Goal: Information Seeking & Learning: Check status

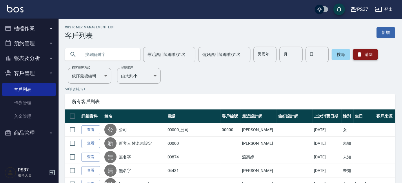
click at [359, 52] on icon "button" at bounding box center [359, 54] width 3 height 4
click at [262, 59] on input "民國年" at bounding box center [264, 55] width 23 height 16
click at [33, 68] on button "客戶管理" at bounding box center [28, 73] width 53 height 15
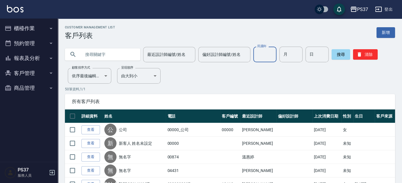
click at [264, 53] on input "民國年" at bounding box center [264, 55] width 23 height 16
click at [222, 95] on div "所有客戶列表" at bounding box center [230, 101] width 330 height 15
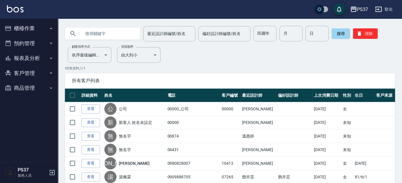
scroll to position [52, 0]
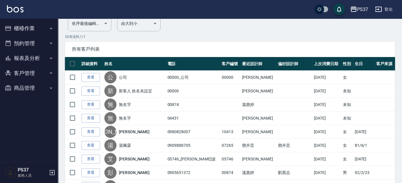
click at [30, 58] on button "報表及分析" at bounding box center [28, 58] width 53 height 15
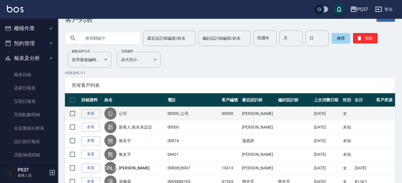
scroll to position [0, 0]
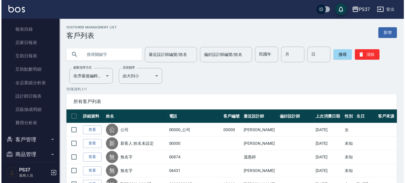
scroll to position [52, 0]
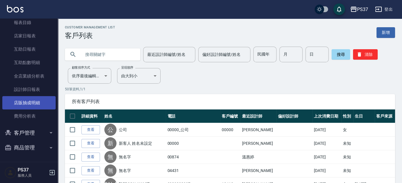
drag, startPoint x: 43, startPoint y: 102, endPoint x: 47, endPoint y: 99, distance: 4.7
click at [43, 102] on link "店販抽成明細" at bounding box center [28, 102] width 53 height 13
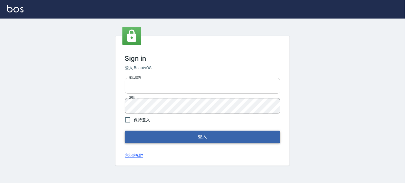
type input "037692666"
click at [198, 134] on button "登入" at bounding box center [202, 137] width 155 height 12
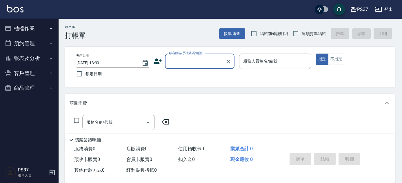
click at [29, 75] on button "客戶管理" at bounding box center [28, 73] width 53 height 15
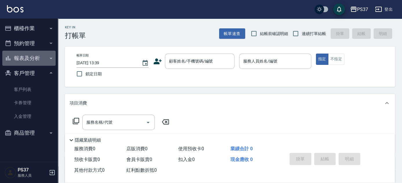
click at [37, 59] on button "報表及分析" at bounding box center [28, 58] width 53 height 15
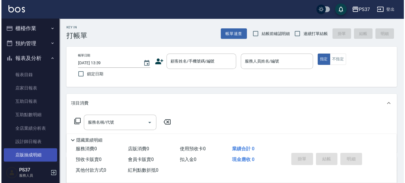
scroll to position [26, 0]
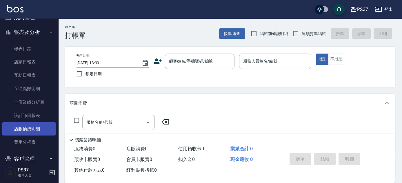
click at [40, 134] on link "店販抽成明細" at bounding box center [28, 128] width 53 height 13
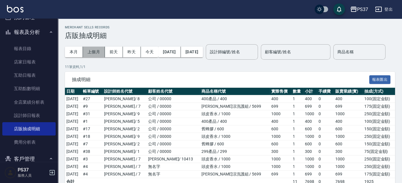
click at [96, 54] on button "上個月" at bounding box center [94, 52] width 22 height 11
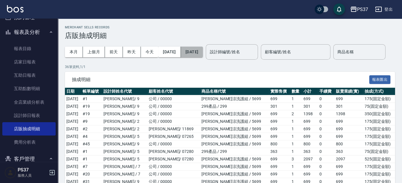
click at [203, 52] on button "[DATE]" at bounding box center [192, 52] width 22 height 11
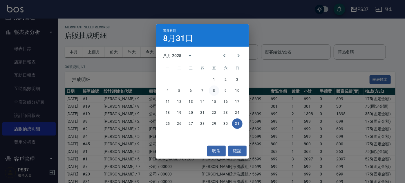
click at [212, 90] on button "8" at bounding box center [214, 90] width 10 height 10
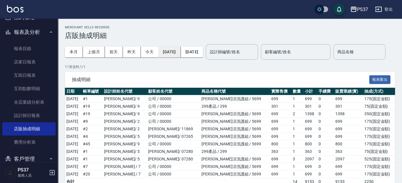
click at [181, 52] on button "2025/08/01" at bounding box center [169, 52] width 22 height 11
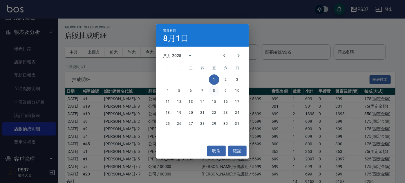
drag, startPoint x: 210, startPoint y: 91, endPoint x: 215, endPoint y: 87, distance: 5.8
click at [211, 91] on button "8" at bounding box center [214, 90] width 10 height 10
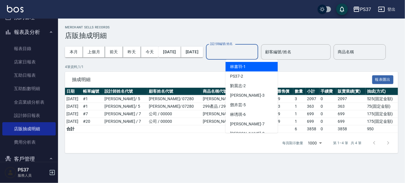
click at [230, 56] on input "設計師編號/姓名" at bounding box center [231, 52] width 47 height 10
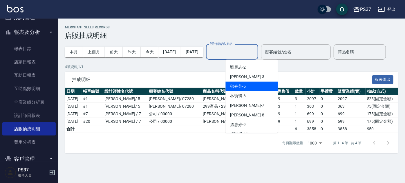
scroll to position [26, 0]
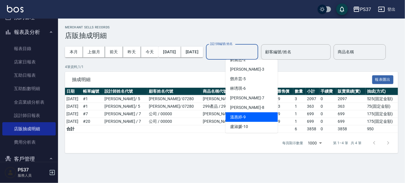
click at [247, 120] on div "溫惠婷 -9" at bounding box center [251, 117] width 52 height 10
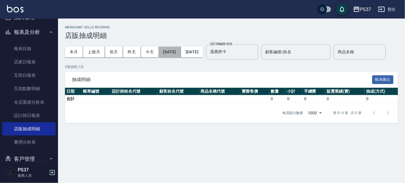
click at [178, 54] on button "[DATE]" at bounding box center [169, 52] width 22 height 11
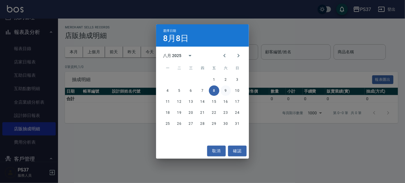
click at [225, 91] on button "9" at bounding box center [225, 90] width 10 height 10
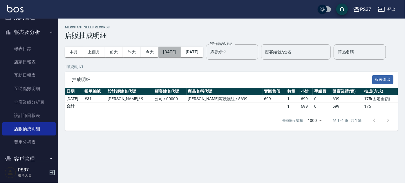
click at [178, 55] on button "2025/08/09" at bounding box center [169, 52] width 22 height 11
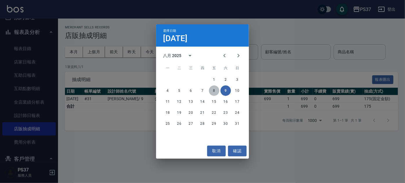
drag, startPoint x: 210, startPoint y: 91, endPoint x: 213, endPoint y: 59, distance: 31.4
click at [211, 90] on button "8" at bounding box center [214, 90] width 10 height 10
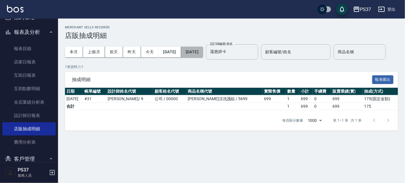
click at [203, 51] on button "2025/08/09" at bounding box center [192, 52] width 22 height 11
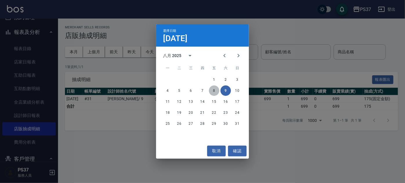
click at [211, 89] on button "8" at bounding box center [214, 90] width 10 height 10
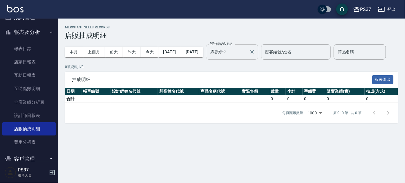
click at [247, 53] on input "溫惠婷-9" at bounding box center [227, 52] width 38 height 10
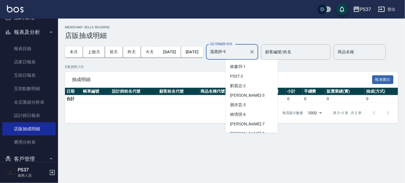
scroll to position [15, 0]
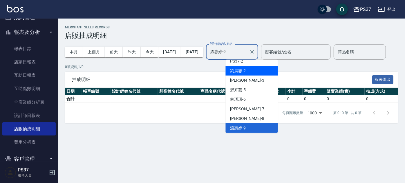
click at [255, 69] on div "劉晨志 -2" at bounding box center [251, 71] width 52 height 10
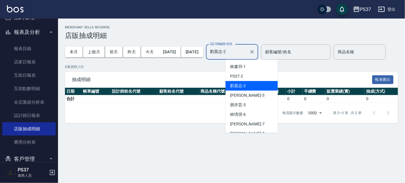
click at [247, 55] on input "劉晨志-2" at bounding box center [227, 52] width 38 height 10
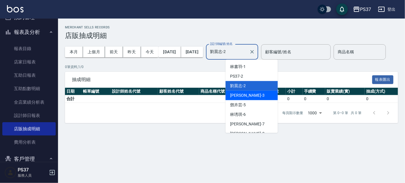
click at [259, 92] on div "徐雅惠 -3" at bounding box center [251, 96] width 52 height 10
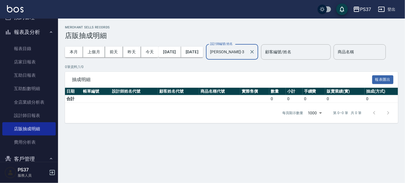
click at [247, 57] on input "徐雅惠-3" at bounding box center [227, 52] width 38 height 10
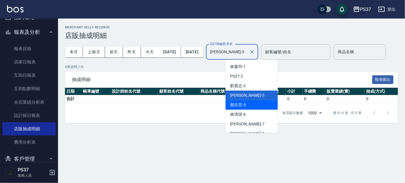
click at [256, 107] on div "鄧卉芸 -5" at bounding box center [251, 105] width 52 height 10
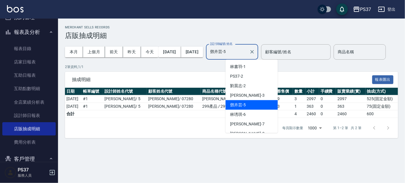
click at [247, 50] on input "鄧卉芸-5" at bounding box center [227, 52] width 38 height 10
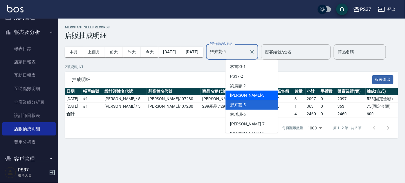
scroll to position [26, 0]
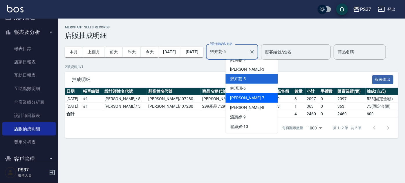
click at [258, 96] on div "黎氏萍 -7" at bounding box center [251, 98] width 52 height 10
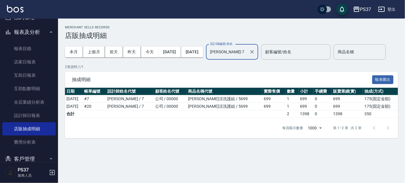
click at [247, 53] on input "黎氏萍-7" at bounding box center [227, 52] width 38 height 10
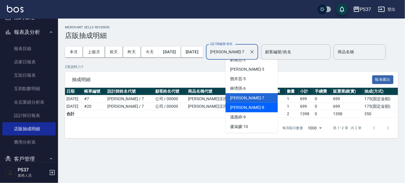
click at [253, 105] on div "徐雅娟 -8" at bounding box center [251, 108] width 52 height 10
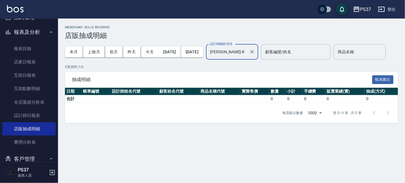
click at [247, 53] on input "徐雅娟-8" at bounding box center [227, 52] width 38 height 10
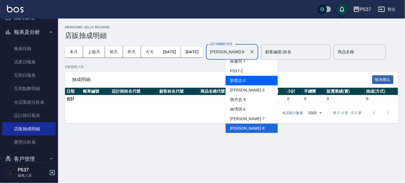
scroll to position [32, 0]
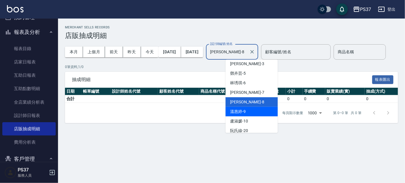
click at [258, 114] on div "溫惠婷 -9" at bounding box center [251, 112] width 52 height 10
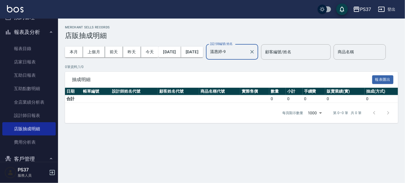
click at [247, 53] on input "溫惠婷-9" at bounding box center [227, 52] width 38 height 10
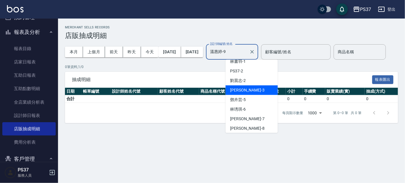
scroll to position [0, 0]
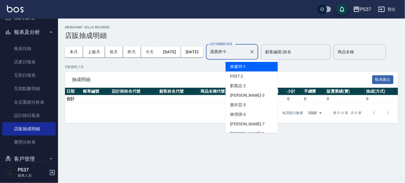
click at [268, 68] on div "林書羽 -1" at bounding box center [251, 67] width 52 height 10
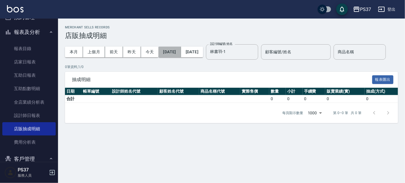
click at [173, 54] on button "[DATE]" at bounding box center [169, 52] width 22 height 11
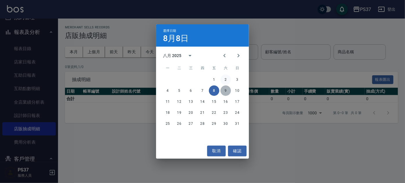
drag, startPoint x: 225, startPoint y: 90, endPoint x: 227, endPoint y: 80, distance: 10.6
click at [225, 90] on button "9" at bounding box center [225, 90] width 10 height 10
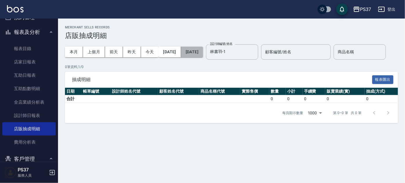
click at [203, 54] on button "2025/08/09" at bounding box center [192, 52] width 22 height 11
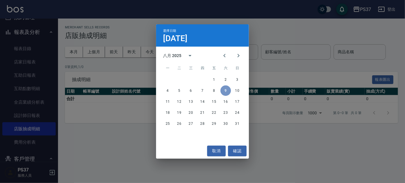
click at [227, 88] on button "9" at bounding box center [225, 90] width 10 height 10
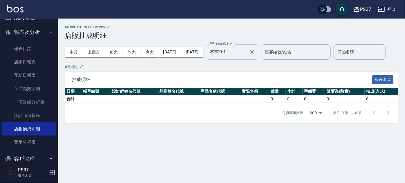
click at [247, 54] on input "林書羽-1" at bounding box center [227, 52] width 38 height 10
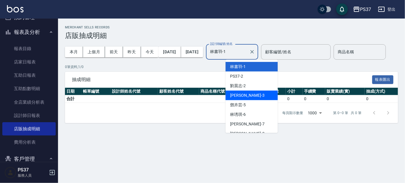
scroll to position [26, 0]
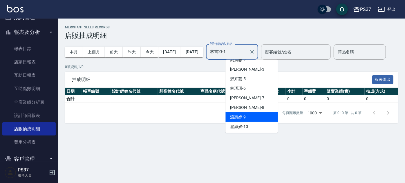
click at [256, 114] on div "溫惠婷 -9" at bounding box center [251, 117] width 52 height 10
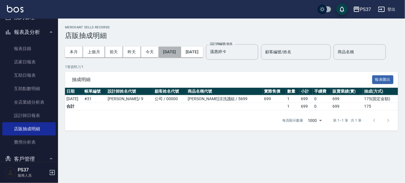
click at [181, 54] on button "2025/08/09" at bounding box center [169, 52] width 22 height 11
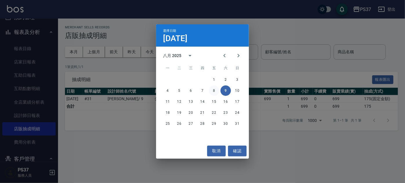
click at [214, 91] on button "8" at bounding box center [214, 90] width 10 height 10
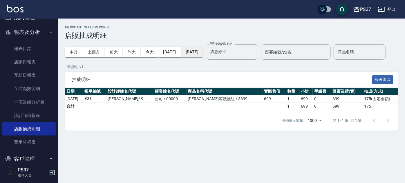
click at [203, 53] on button "2025/08/09" at bounding box center [192, 52] width 22 height 11
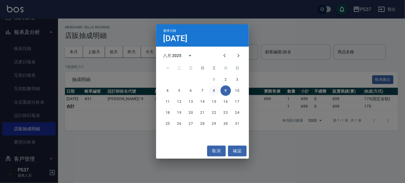
click at [216, 93] on button "8" at bounding box center [214, 90] width 10 height 10
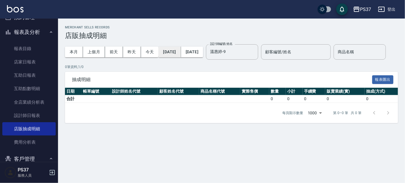
click at [181, 54] on button "[DATE]" at bounding box center [169, 52] width 22 height 11
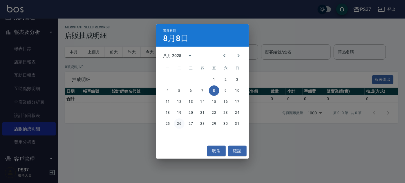
click at [177, 122] on button "26" at bounding box center [179, 124] width 10 height 10
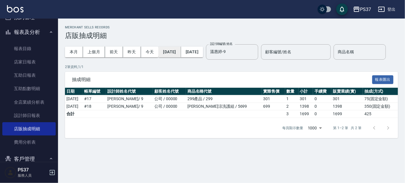
click at [180, 54] on button "[DATE]" at bounding box center [169, 52] width 22 height 11
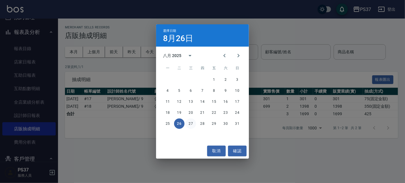
click at [191, 122] on button "27" at bounding box center [190, 124] width 10 height 10
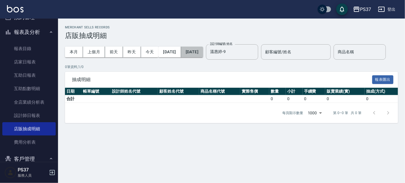
click at [201, 52] on button "2025/08/27" at bounding box center [192, 52] width 22 height 11
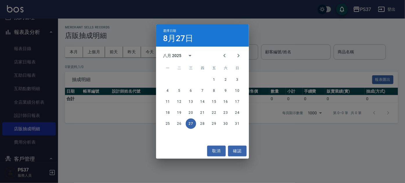
drag, startPoint x: 257, startPoint y: 80, endPoint x: 244, endPoint y: 70, distance: 16.4
click at [257, 81] on div "選擇日期 8月27日 八月 2025 一 二 三 四 五 六 日 1 2 3 4 5 6 7 8 9 10 11 12 13 14 15 16 17 18 1…" at bounding box center [202, 91] width 405 height 183
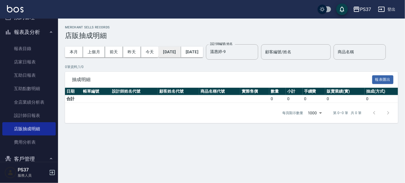
click at [180, 53] on button "2025/08/27" at bounding box center [169, 52] width 22 height 11
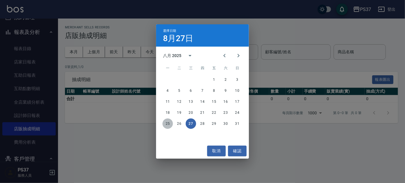
click at [165, 126] on button "25" at bounding box center [167, 124] width 10 height 10
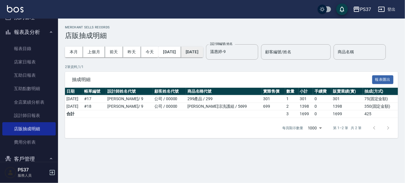
click at [203, 54] on button "2025/08/27" at bounding box center [192, 52] width 22 height 11
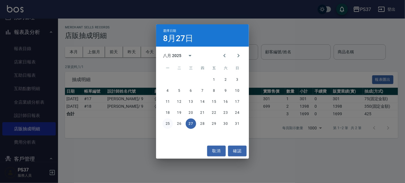
click at [169, 124] on button "25" at bounding box center [167, 124] width 10 height 10
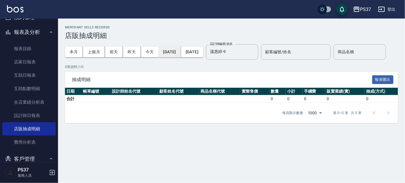
click at [181, 54] on button "2025/08/25" at bounding box center [169, 52] width 22 height 11
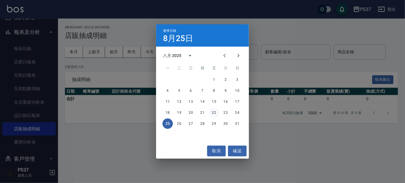
drag, startPoint x: 213, startPoint y: 111, endPoint x: 214, endPoint y: 103, distance: 8.4
click at [214, 111] on button "22" at bounding box center [214, 113] width 10 height 10
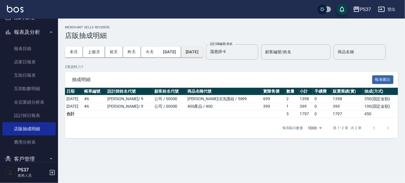
click at [202, 51] on button "2025/08/25" at bounding box center [192, 52] width 22 height 11
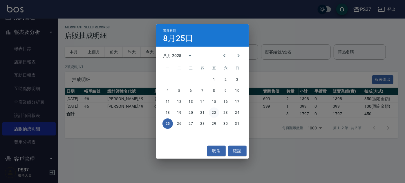
click at [216, 109] on button "22" at bounding box center [214, 113] width 10 height 10
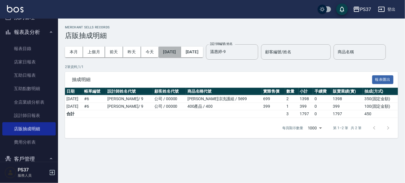
click at [181, 53] on button "2025/08/22" at bounding box center [169, 52] width 22 height 11
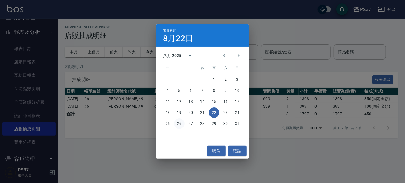
click at [178, 124] on button "26" at bounding box center [179, 124] width 10 height 10
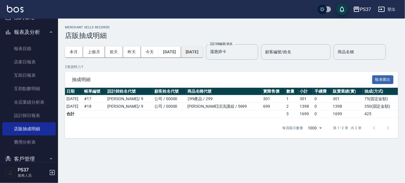
click at [203, 52] on button "[DATE]" at bounding box center [192, 52] width 22 height 11
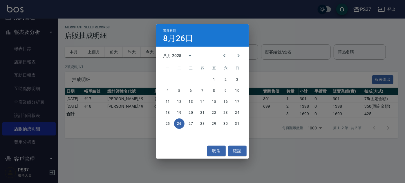
click at [180, 127] on button "26" at bounding box center [179, 124] width 10 height 10
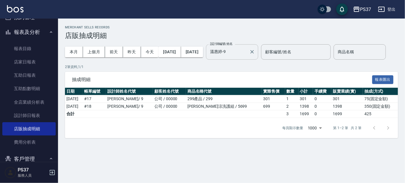
click at [247, 48] on input "溫惠婷-9" at bounding box center [227, 52] width 38 height 10
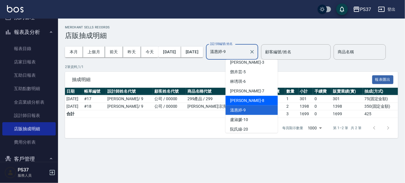
scroll to position [41, 0]
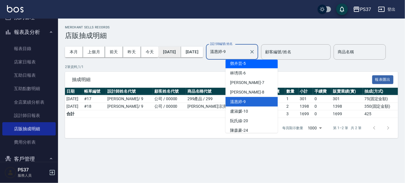
click at [181, 52] on button "[DATE]" at bounding box center [169, 52] width 22 height 11
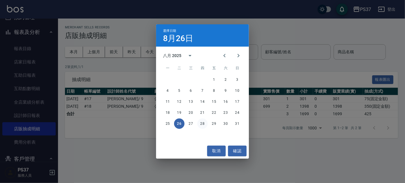
click at [202, 123] on button "28" at bounding box center [202, 124] width 10 height 10
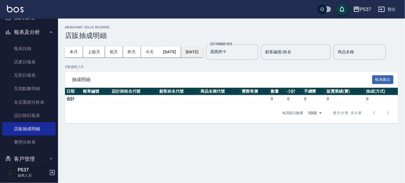
click at [197, 48] on button "2025/08/28" at bounding box center [192, 52] width 22 height 11
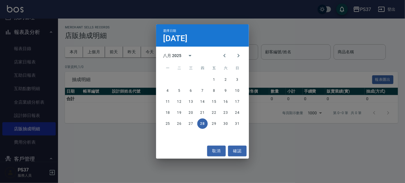
click at [205, 124] on button "28" at bounding box center [202, 124] width 10 height 10
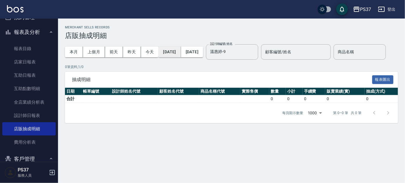
click at [181, 52] on button "2025/08/28" at bounding box center [169, 52] width 22 height 11
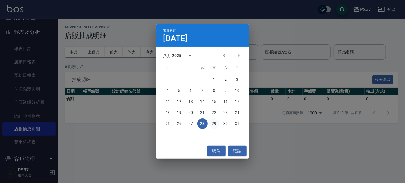
click at [214, 122] on button "29" at bounding box center [214, 124] width 10 height 10
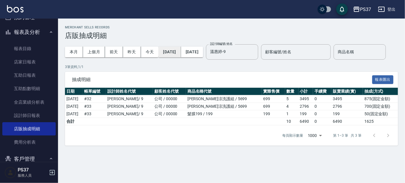
click at [180, 51] on button "2025/08/29" at bounding box center [169, 52] width 22 height 11
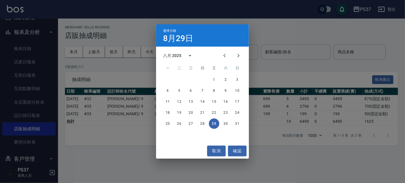
click at [263, 73] on div "選擇日期 8月29日 八月 2025 一 二 三 四 五 六 日 1 2 3 4 5 6 7 8 9 10 11 12 13 14 15 16 17 18 1…" at bounding box center [202, 91] width 405 height 183
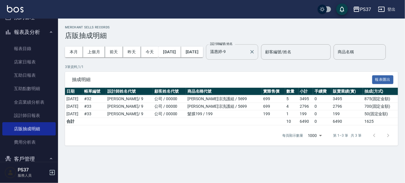
click at [247, 50] on input "溫惠婷-9" at bounding box center [227, 52] width 38 height 10
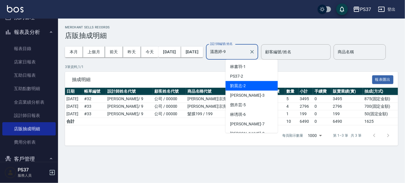
scroll to position [15, 0]
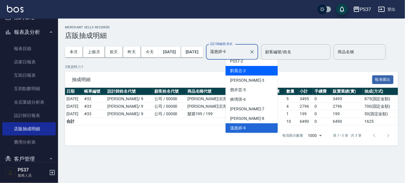
click at [246, 68] on div "劉晨志 -2" at bounding box center [251, 71] width 52 height 10
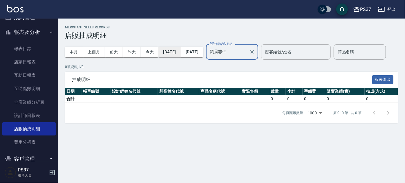
click at [179, 54] on button "2025/08/29" at bounding box center [169, 52] width 22 height 11
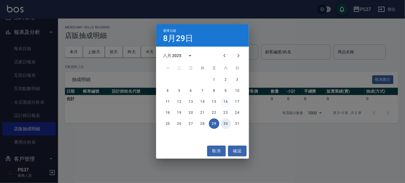
drag, startPoint x: 225, startPoint y: 122, endPoint x: 225, endPoint y: 105, distance: 16.3
click at [225, 122] on button "30" at bounding box center [225, 124] width 10 height 10
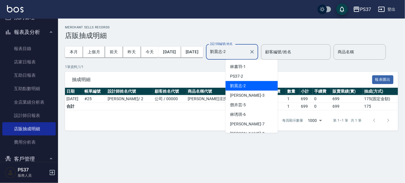
click at [247, 54] on input "劉晨志-2" at bounding box center [227, 52] width 38 height 10
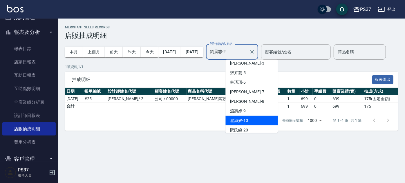
scroll to position [52, 0]
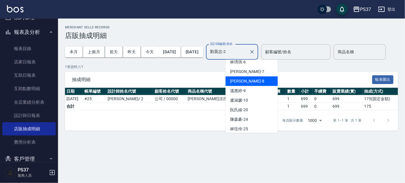
click at [260, 85] on div "徐雅娟 -8" at bounding box center [251, 82] width 52 height 10
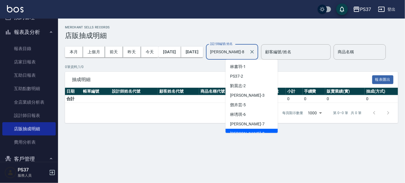
click at [247, 54] on input "徐雅娟-8" at bounding box center [227, 52] width 38 height 10
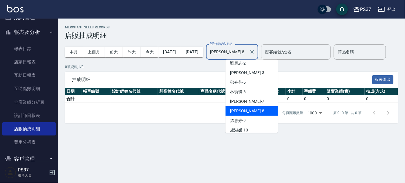
scroll to position [32, 0]
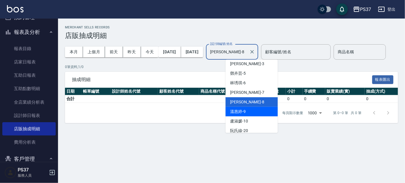
click at [259, 107] on div "溫惠婷 -9" at bounding box center [251, 112] width 52 height 10
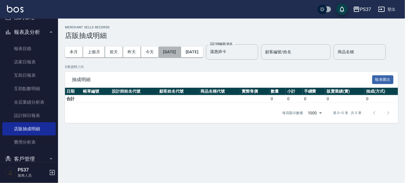
click at [181, 52] on button "[DATE]" at bounding box center [169, 52] width 22 height 11
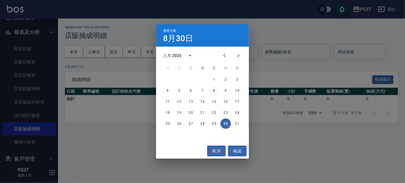
click at [215, 89] on button "8" at bounding box center [214, 90] width 10 height 10
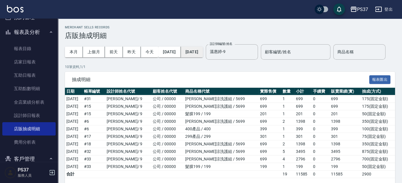
click at [201, 54] on button "[DATE]" at bounding box center [192, 52] width 22 height 11
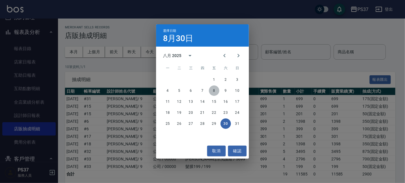
click at [217, 90] on button "8" at bounding box center [214, 90] width 10 height 10
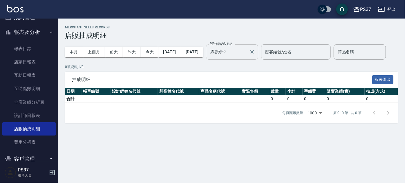
click at [247, 51] on input "溫惠婷-9" at bounding box center [227, 52] width 38 height 10
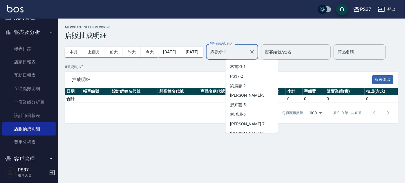
scroll to position [15, 0]
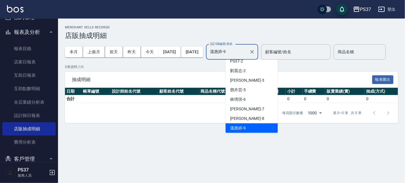
click at [259, 124] on div "溫惠婷 -9" at bounding box center [251, 128] width 52 height 10
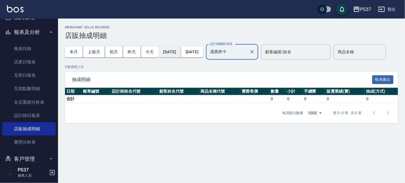
click at [181, 47] on button "[DATE]" at bounding box center [169, 52] width 22 height 11
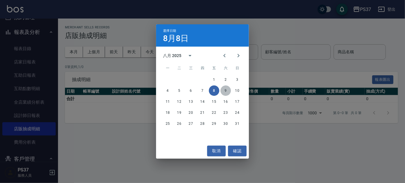
click at [225, 89] on button "9" at bounding box center [225, 90] width 10 height 10
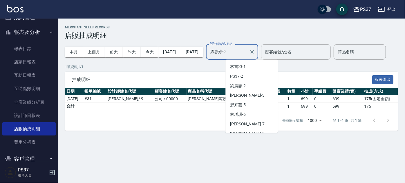
click at [246, 52] on input "溫惠婷-9" at bounding box center [227, 52] width 38 height 10
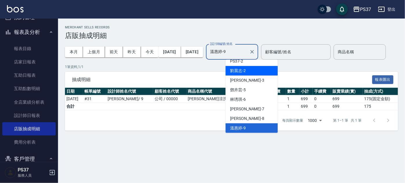
click at [253, 68] on div "劉晨志 -2" at bounding box center [251, 71] width 52 height 10
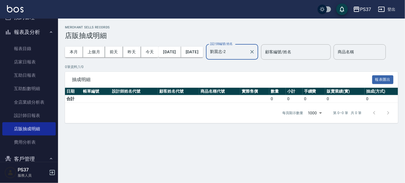
click at [247, 56] on input "劉晨志-2" at bounding box center [227, 52] width 38 height 10
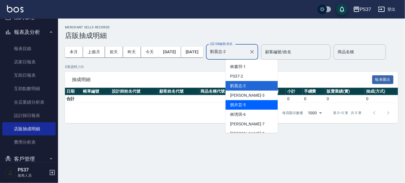
click at [258, 103] on div "鄧卉芸 -5" at bounding box center [251, 105] width 52 height 10
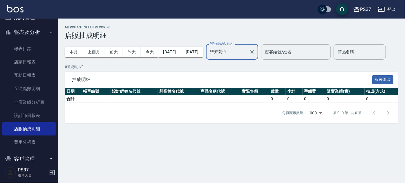
click at [247, 53] on input "鄧卉芸-5" at bounding box center [227, 52] width 38 height 10
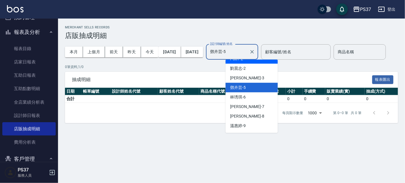
scroll to position [26, 0]
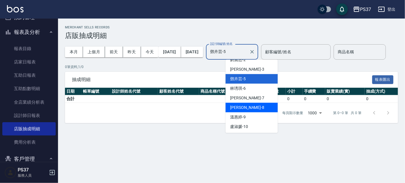
click at [261, 107] on div "徐雅娟 -8" at bounding box center [251, 108] width 52 height 10
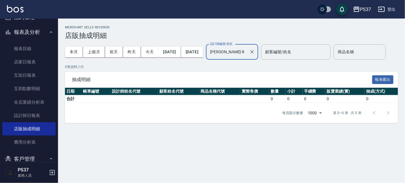
drag, startPoint x: 253, startPoint y: 52, endPoint x: 254, endPoint y: 54, distance: 2.9
click at [247, 51] on input "徐雅娟-8" at bounding box center [227, 52] width 38 height 10
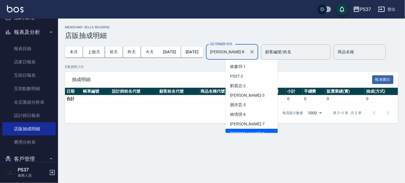
scroll to position [5, 0]
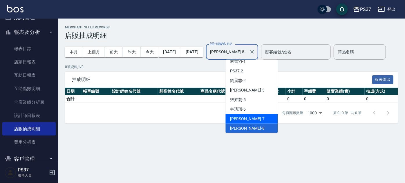
click at [250, 116] on div "黎氏萍 -7" at bounding box center [251, 119] width 52 height 10
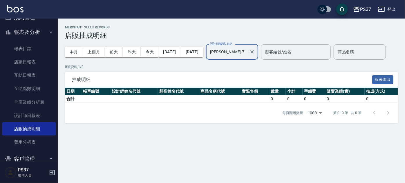
click at [247, 54] on input "黎氏萍-7" at bounding box center [227, 52] width 38 height 10
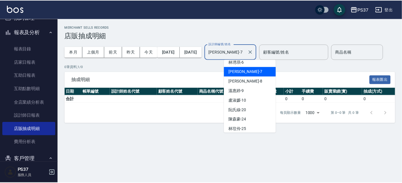
scroll to position [52, 0]
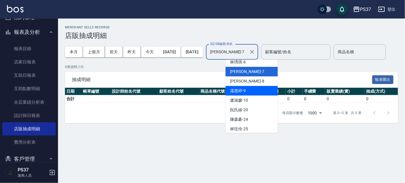
click at [256, 86] on div "溫惠婷 -9" at bounding box center [251, 91] width 52 height 10
type input "溫惠婷-9"
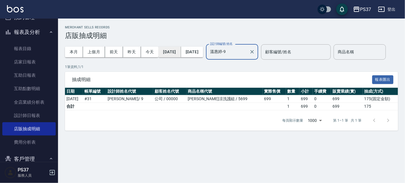
click at [178, 53] on button "2025/08/09" at bounding box center [169, 52] width 22 height 11
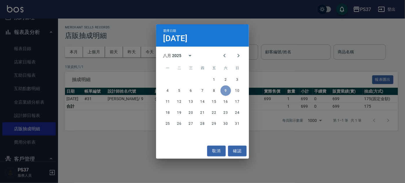
click at [228, 91] on button "9" at bounding box center [225, 90] width 10 height 10
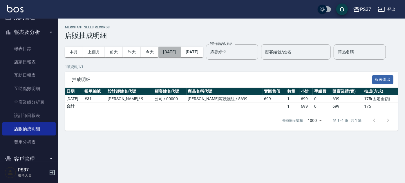
click at [171, 50] on button "2025/08/09" at bounding box center [169, 52] width 22 height 11
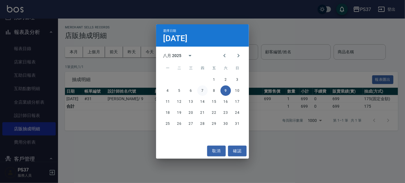
click at [201, 90] on button "7" at bounding box center [202, 90] width 10 height 10
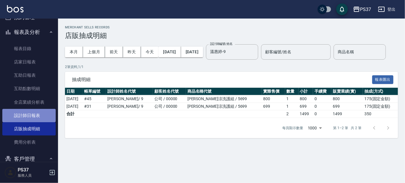
click at [29, 113] on link "設計師日報表" at bounding box center [28, 115] width 53 height 13
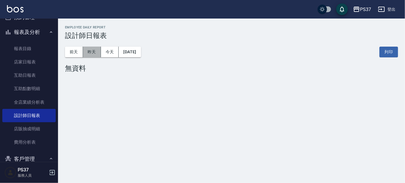
click at [90, 51] on button "昨天" at bounding box center [92, 52] width 18 height 11
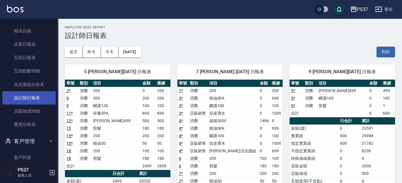
scroll to position [97, 0]
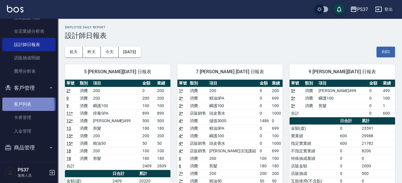
click at [21, 105] on link "客戶列表" at bounding box center [28, 104] width 53 height 13
